Goal: Task Accomplishment & Management: Manage account settings

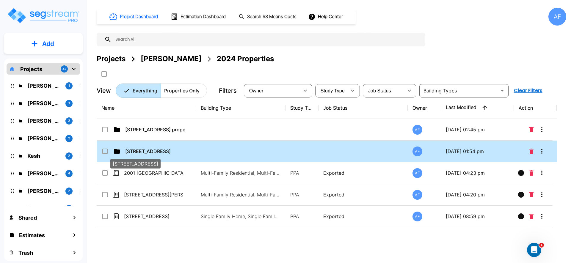
click at [152, 152] on p "[STREET_ADDRESS]" at bounding box center [154, 151] width 59 height 7
checkbox input "true"
click at [152, 152] on p "[STREET_ADDRESS]" at bounding box center [154, 151] width 59 height 7
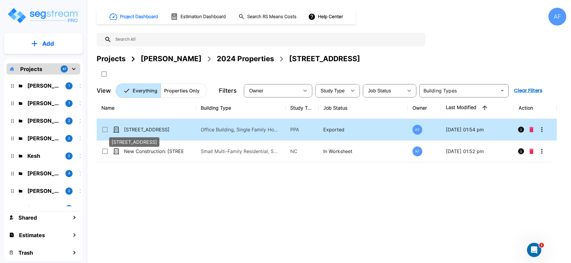
click at [146, 129] on p "[STREET_ADDRESS]" at bounding box center [153, 129] width 59 height 7
checkbox input "true"
click at [146, 129] on p "[STREET_ADDRESS]" at bounding box center [153, 129] width 59 height 7
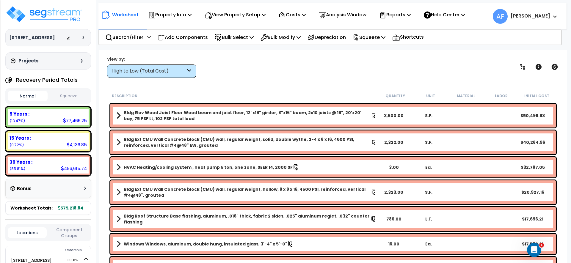
click at [263, 62] on div "View by: High to Low (Total Cost) High to Low (Total Cost)" at bounding box center [333, 67] width 456 height 22
click at [378, 43] on div "Squeeze" at bounding box center [369, 37] width 33 height 14
click at [326, 59] on div "View by: High to Low (Total Cost) High to Low (Total Cost)" at bounding box center [333, 67] width 456 height 22
click at [122, 17] on p "Worksheet" at bounding box center [125, 15] width 26 height 8
click at [77, 16] on img at bounding box center [43, 14] width 77 height 18
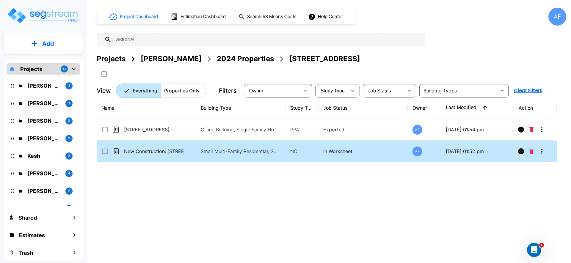
click at [153, 151] on p "New Construction: [STREET_ADDRESS]" at bounding box center [153, 151] width 59 height 7
checkbox input "true"
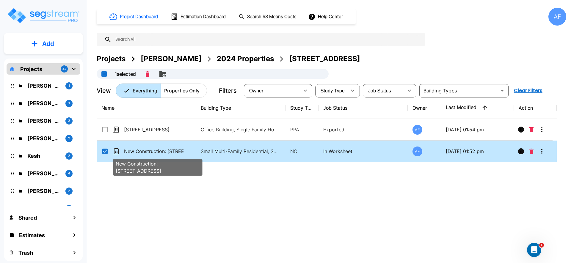
click at [153, 151] on p "New Construction: [STREET_ADDRESS]" at bounding box center [153, 151] width 59 height 7
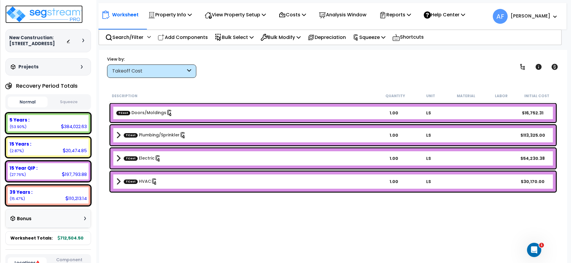
click at [55, 17] on img at bounding box center [43, 14] width 77 height 18
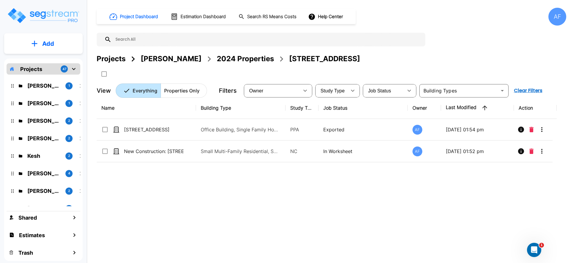
click at [253, 57] on div "2024 Properties" at bounding box center [245, 59] width 57 height 11
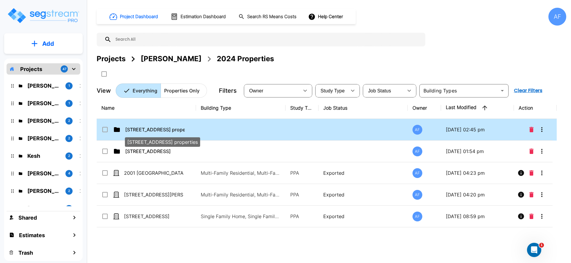
click at [156, 131] on p "[STREET_ADDRESS] properties" at bounding box center [154, 129] width 59 height 7
checkbox input "true"
click at [156, 131] on p "[STREET_ADDRESS] properties" at bounding box center [154, 129] width 59 height 7
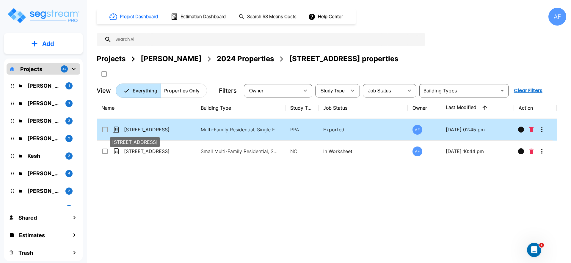
click at [156, 129] on p "[STREET_ADDRESS]" at bounding box center [153, 129] width 59 height 7
checkbox input "true"
click at [156, 129] on p "[STREET_ADDRESS]" at bounding box center [153, 129] width 59 height 7
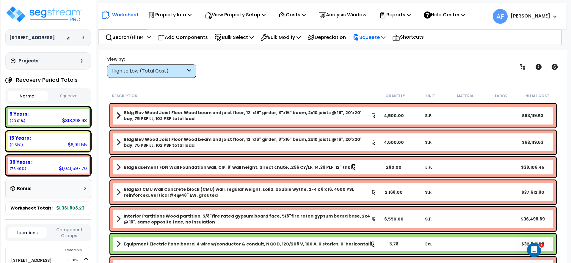
click at [380, 36] on p "Squeeze" at bounding box center [369, 37] width 33 height 8
drag, startPoint x: 319, startPoint y: 60, endPoint x: 210, endPoint y: 7, distance: 121.1
click at [318, 60] on div "View by: High to Low (Total Cost) High to Low (Total Cost)" at bounding box center [333, 67] width 456 height 22
